Goal: Information Seeking & Learning: Learn about a topic

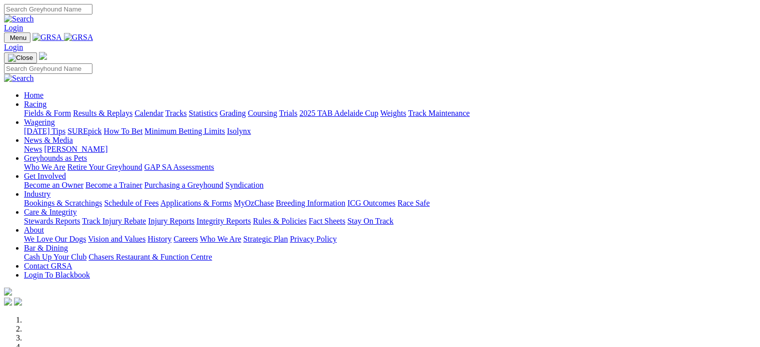
click at [46, 100] on link "Racing" at bounding box center [35, 104] width 22 height 8
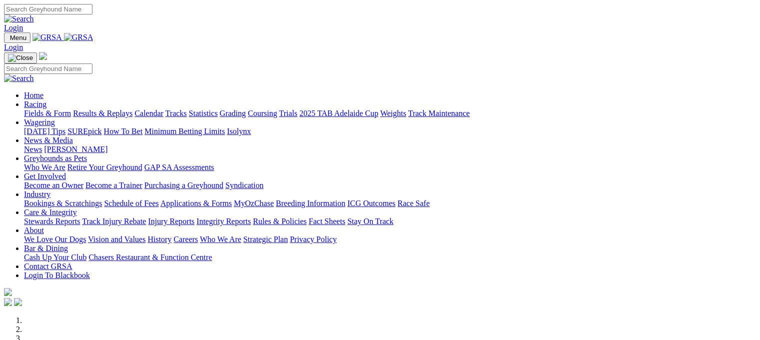
click at [132, 109] on link "Results & Replays" at bounding box center [102, 113] width 59 height 8
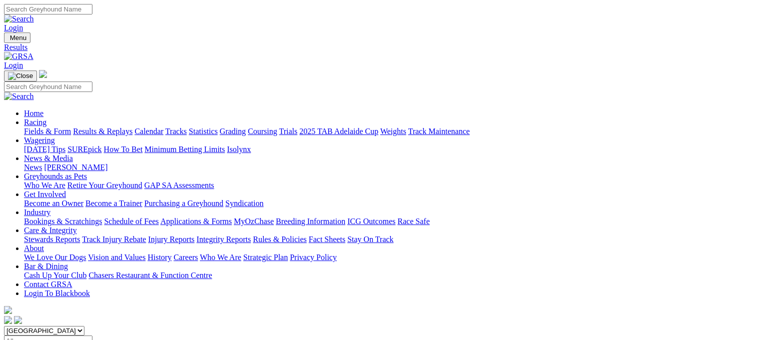
click at [44, 127] on link "Fields & Form" at bounding box center [47, 131] width 47 height 8
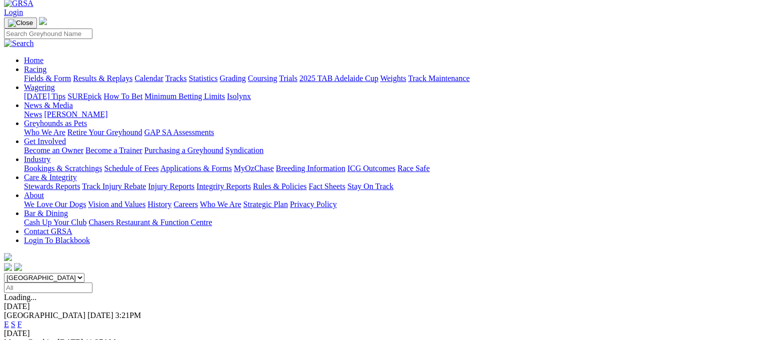
scroll to position [44, 0]
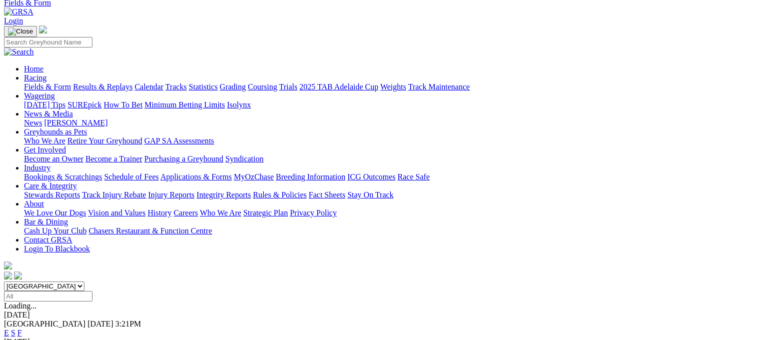
click at [22, 328] on link "F" at bounding box center [19, 332] width 4 height 8
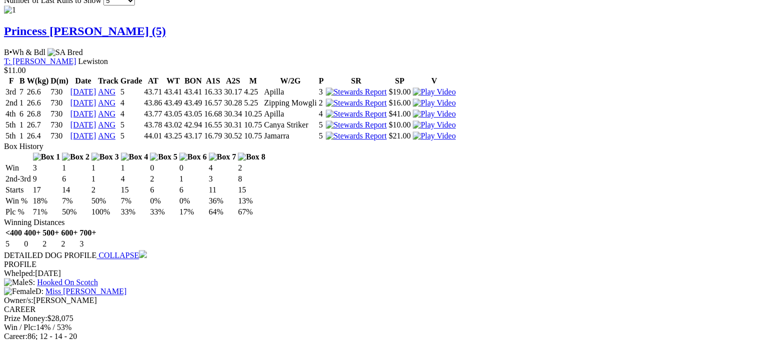
scroll to position [910, 0]
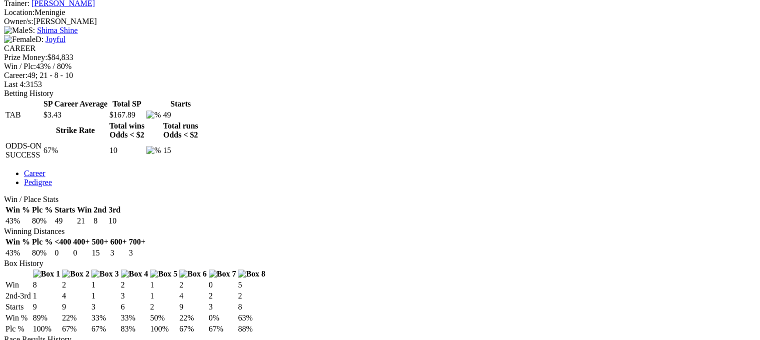
scroll to position [393, 0]
